Goal: Navigation & Orientation: Go to known website

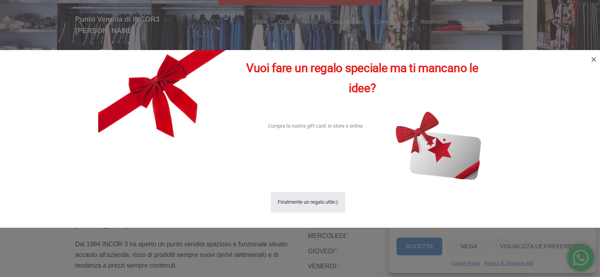
scroll to position [158, 0]
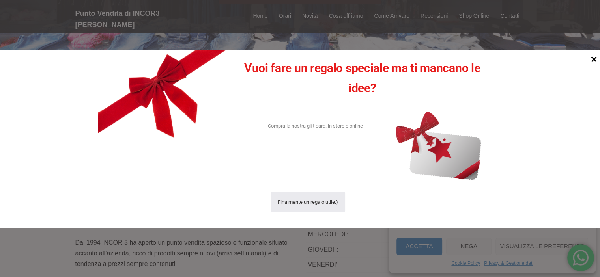
click at [593, 59] on icon at bounding box center [594, 59] width 6 height 6
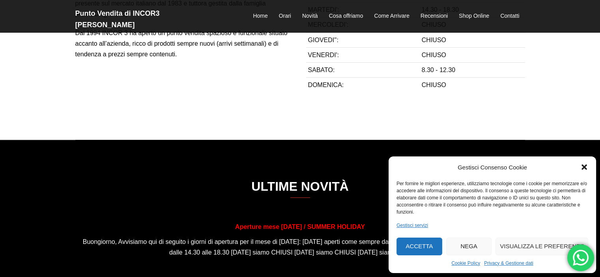
scroll to position [355, 0]
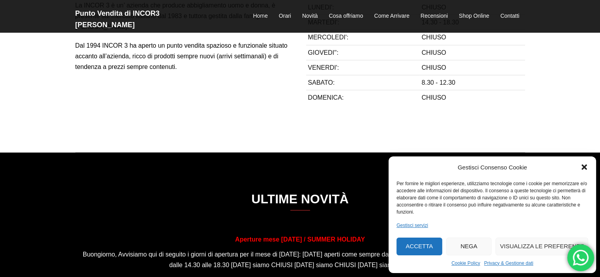
click at [584, 166] on icon "Chiudi la finestra di dialogo" at bounding box center [584, 168] width 6 height 6
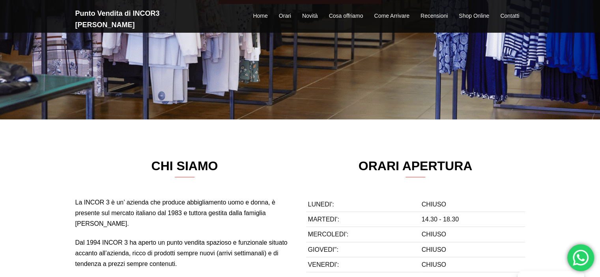
scroll to position [118, 0]
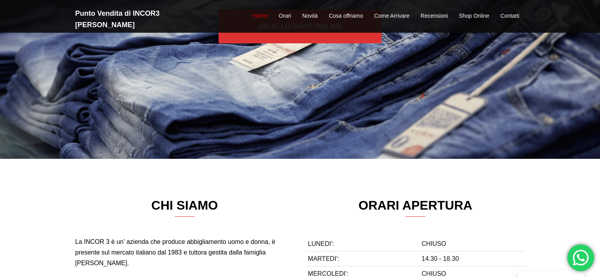
click at [262, 11] on link "Home" at bounding box center [260, 15] width 15 height 9
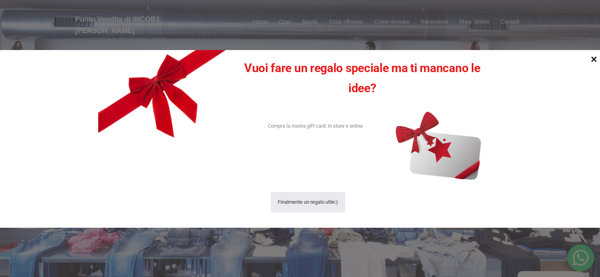
click at [592, 60] on icon at bounding box center [594, 59] width 11 height 11
